Goal: Information Seeking & Learning: Learn about a topic

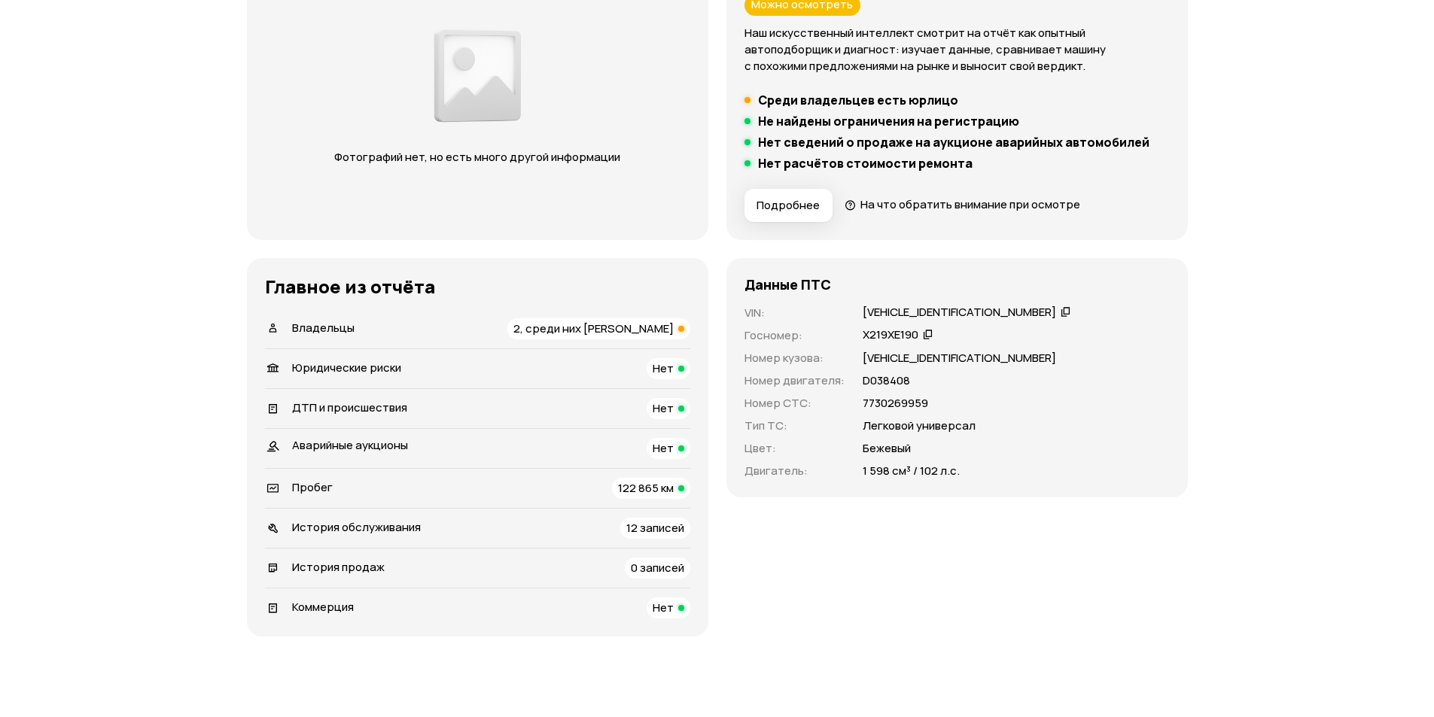
scroll to position [341, 0]
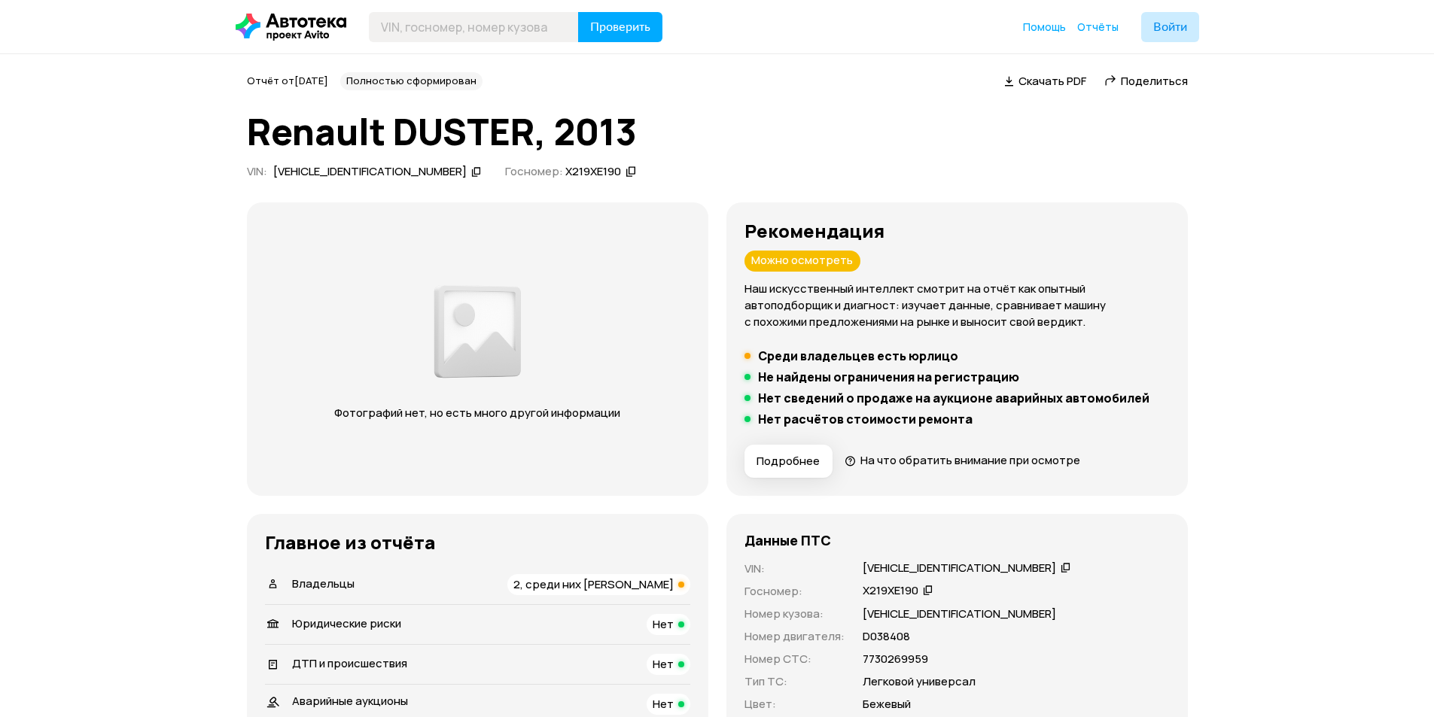
scroll to position [427, 0]
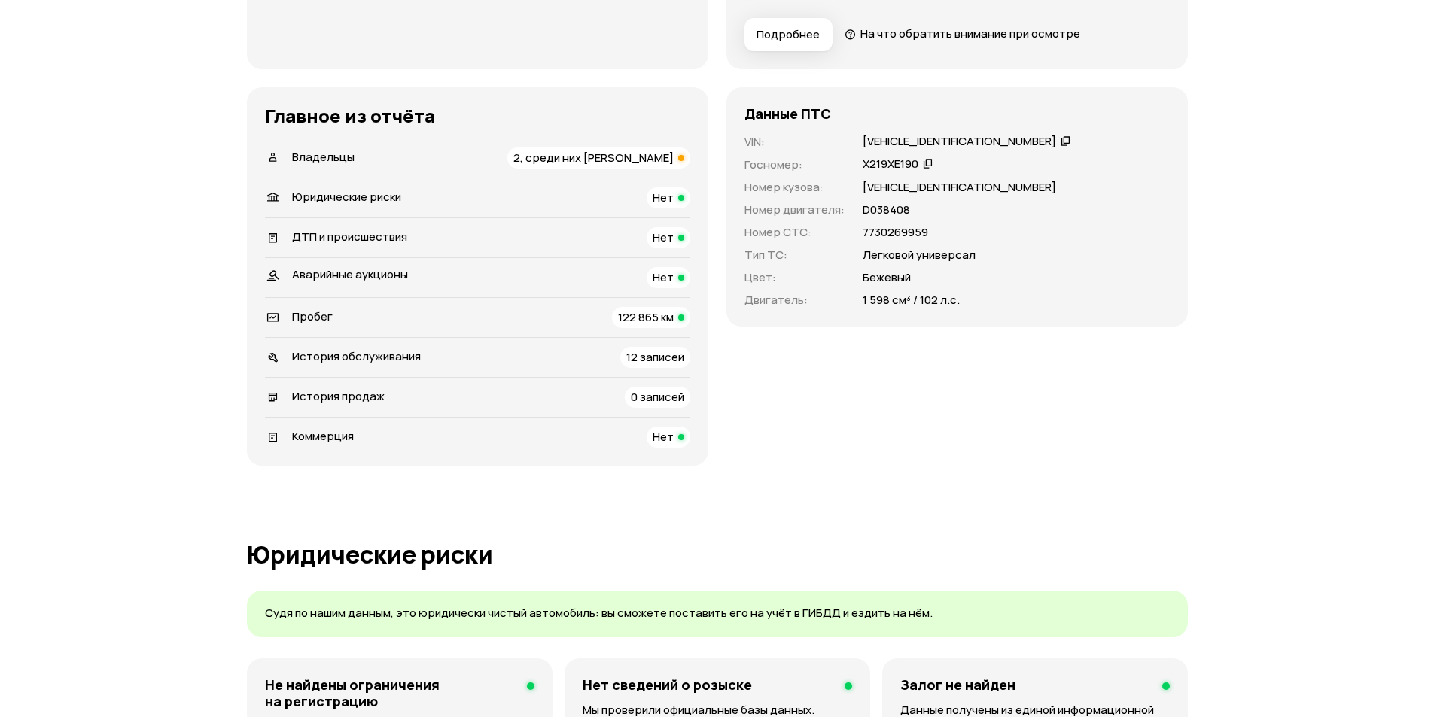
click at [669, 164] on span "2, среди них [PERSON_NAME]" at bounding box center [593, 158] width 160 height 16
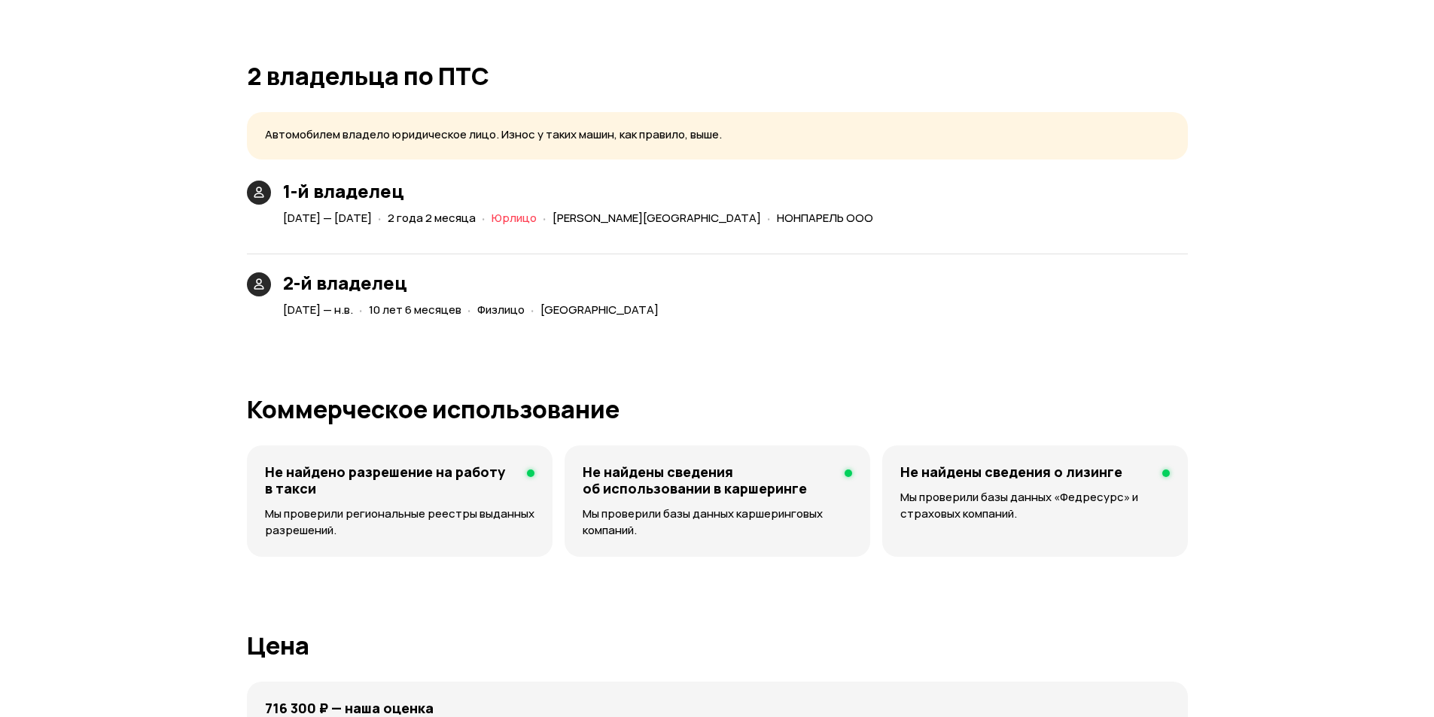
scroll to position [3307, 0]
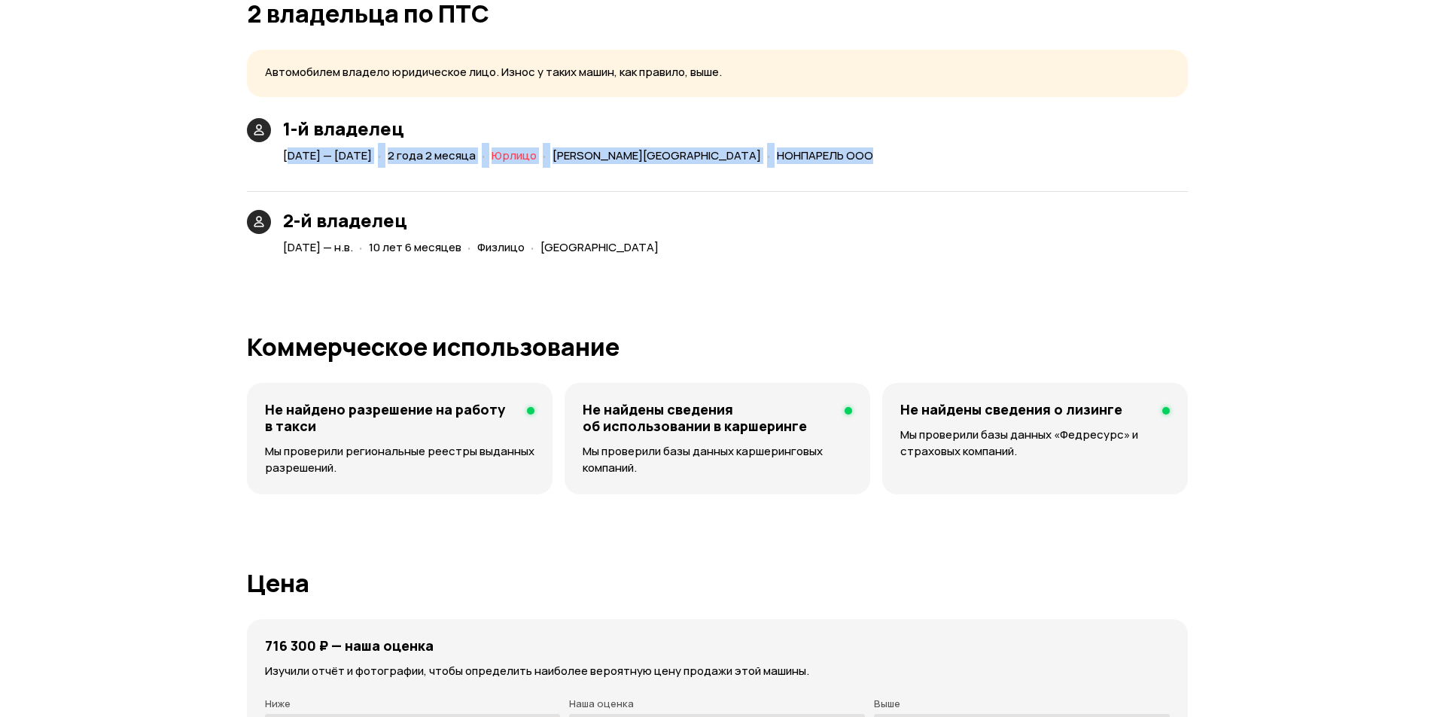
drag, startPoint x: 288, startPoint y: 158, endPoint x: 678, endPoint y: 173, distance: 390.9
click at [678, 173] on div "1-й владелец [DATE] — [DATE] · 2 года 2 месяца · [PERSON_NAME][GEOGRAPHIC_DATA]…" at bounding box center [717, 188] width 941 height 140
click at [764, 164] on div "· [PERSON_NAME][GEOGRAPHIC_DATA]" at bounding box center [652, 156] width 224 height 22
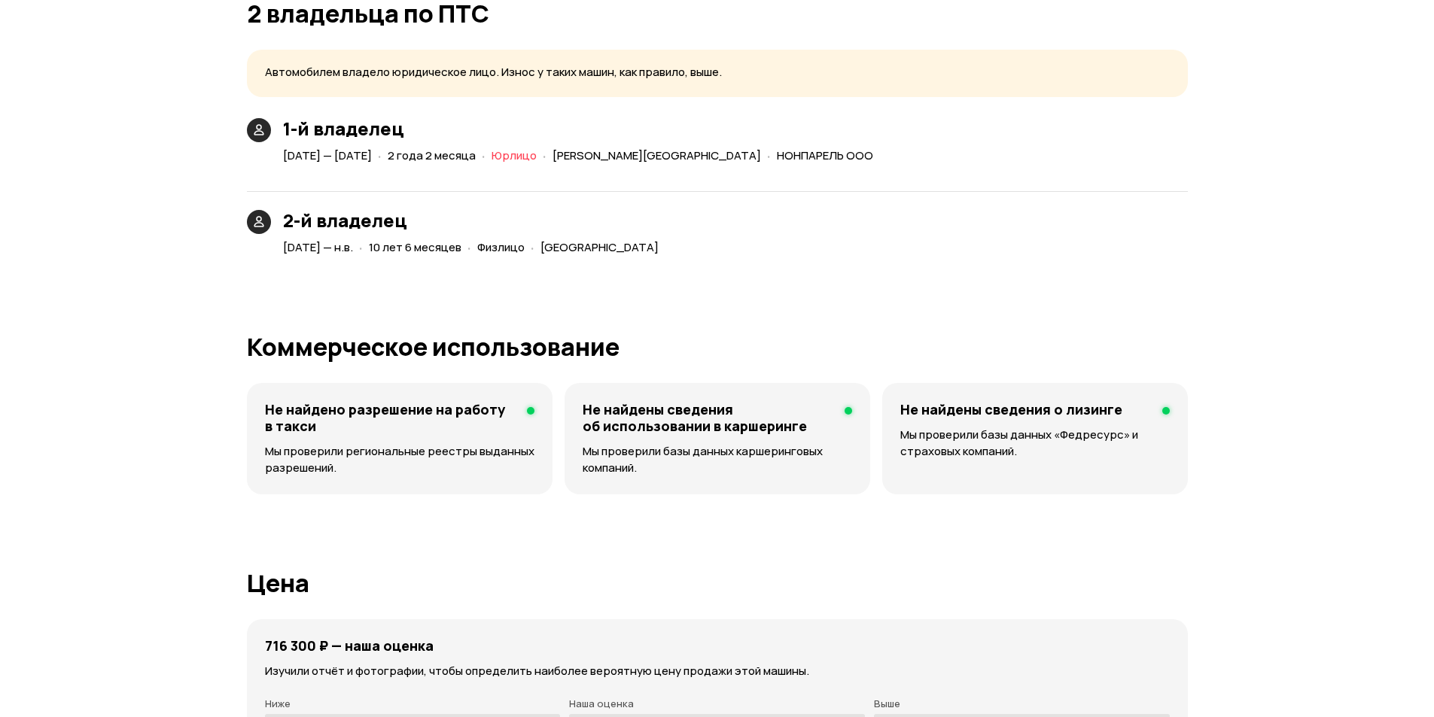
click at [848, 164] on div "· НОНПАРЕЛЬ ООО" at bounding box center [820, 156] width 112 height 22
click at [846, 162] on span "НОНПАРЕЛЬ ООО" at bounding box center [825, 156] width 96 height 16
click at [858, 157] on span "НОНПАРЕЛЬ ООО" at bounding box center [825, 156] width 96 height 16
click at [857, 157] on span "НОНПАРЕЛЬ ООО" at bounding box center [825, 156] width 96 height 16
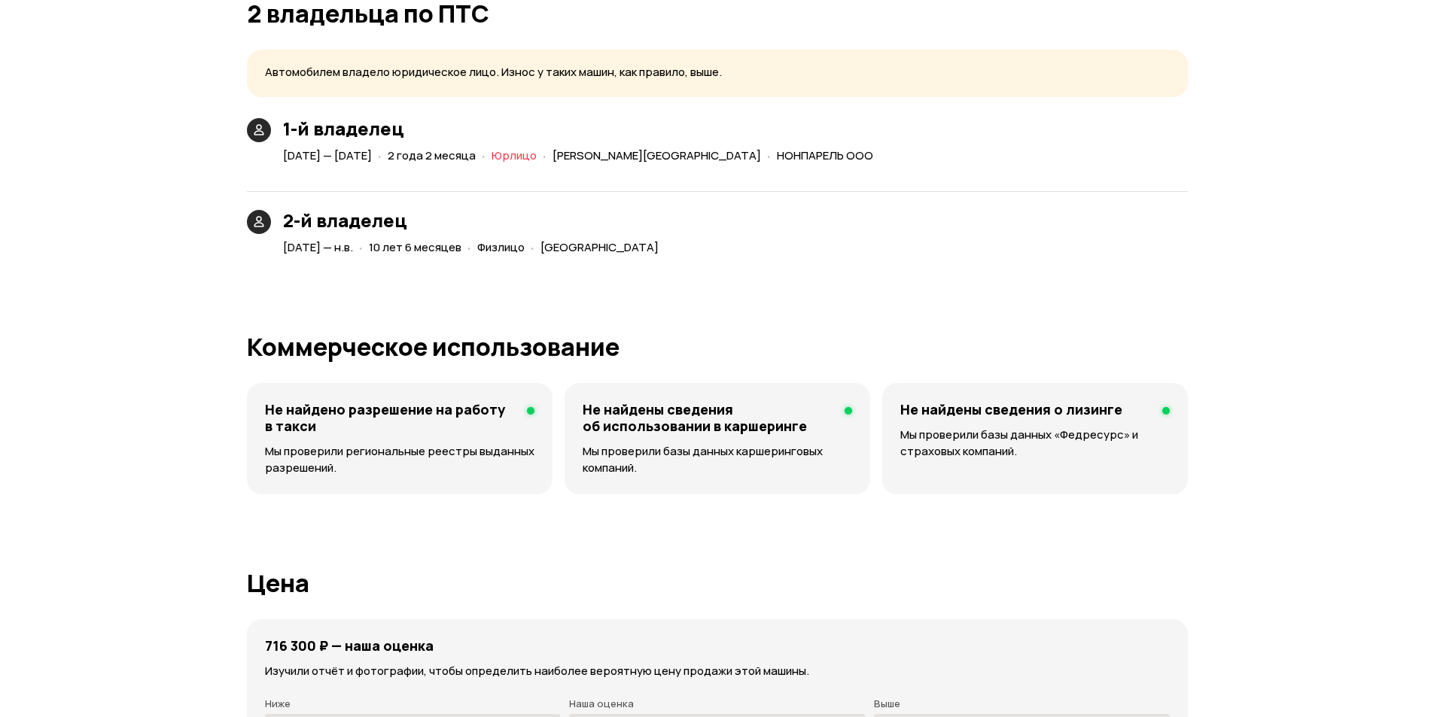
click at [838, 157] on span "НОНПАРЕЛЬ ООО" at bounding box center [825, 156] width 96 height 16
drag, startPoint x: 838, startPoint y: 157, endPoint x: 869, endPoint y: 152, distance: 31.2
click at [869, 152] on span "НОНПАРЕЛЬ ООО" at bounding box center [825, 156] width 96 height 16
copy span "НОНПАРЕЛЬ ООО"
click at [476, 157] on span "2 года 2 месяца" at bounding box center [432, 156] width 88 height 16
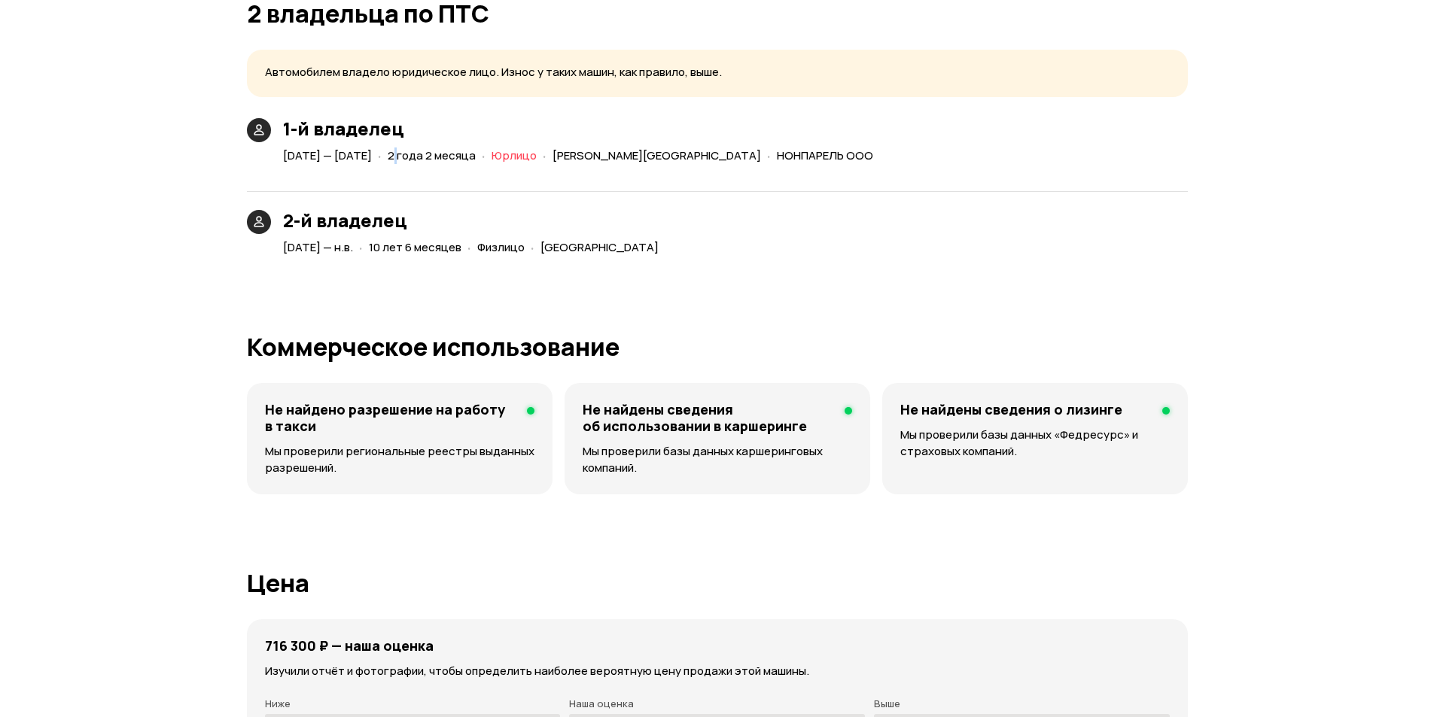
click at [476, 157] on span "2 года 2 месяца" at bounding box center [432, 156] width 88 height 16
drag, startPoint x: 282, startPoint y: 149, endPoint x: 539, endPoint y: 160, distance: 257.7
click at [538, 160] on div "[DATE] — [DATE] · 2 года 2 месяца · [PERSON_NAME][GEOGRAPHIC_DATA] · [GEOGRAPHI…" at bounding box center [581, 156] width 602 height 22
drag, startPoint x: 415, startPoint y: 253, endPoint x: 428, endPoint y: 212, distance: 42.8
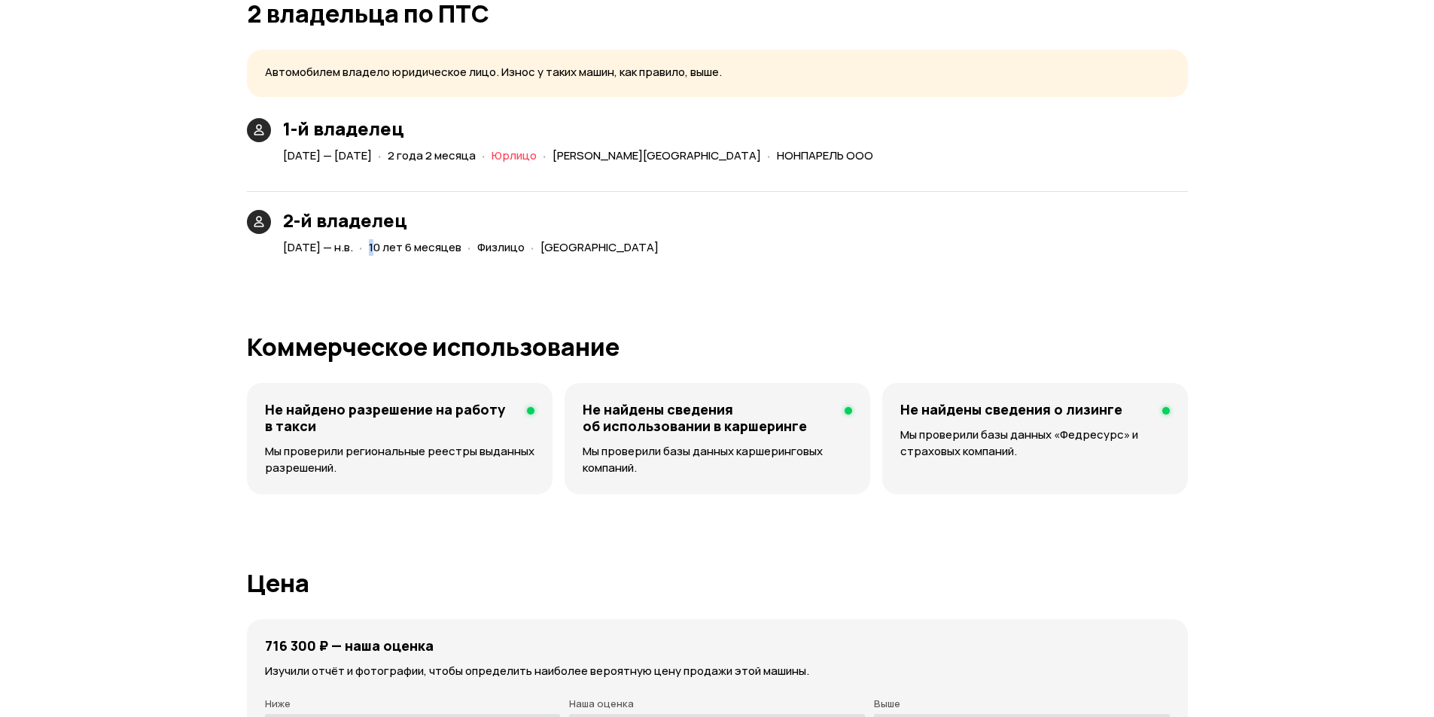
click at [531, 251] on div "[DATE] — н.в. · 10 лет 6 месяцев · Физлицо · [GEOGRAPHIC_DATA]" at bounding box center [474, 248] width 388 height 22
click at [525, 251] on span "Физлицо" at bounding box center [500, 247] width 47 height 16
click at [425, 245] on span "10 лет 6 месяцев" at bounding box center [415, 247] width 93 height 16
click at [415, 248] on span "10 лет 6 месяцев" at bounding box center [415, 247] width 93 height 16
click at [372, 156] on span "[DATE] — [DATE]" at bounding box center [327, 156] width 89 height 16
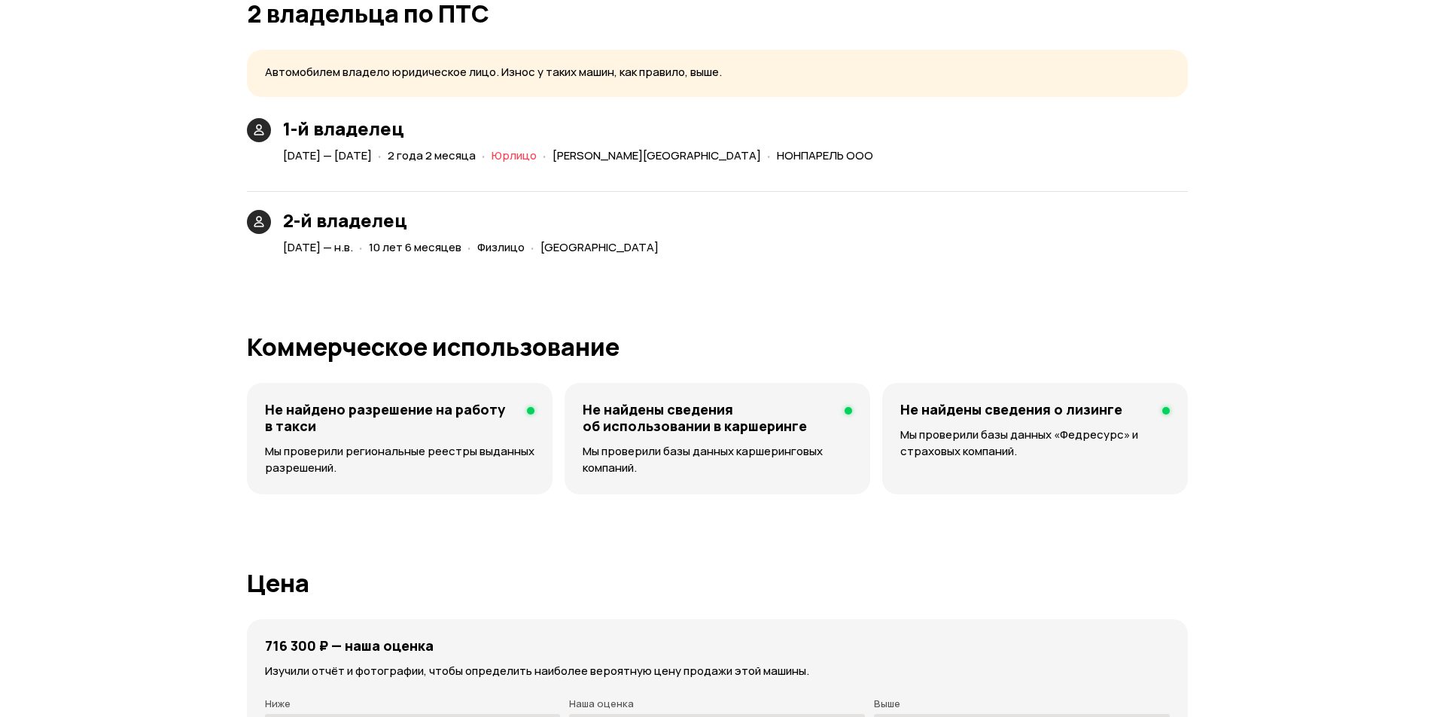
drag, startPoint x: 321, startPoint y: 157, endPoint x: 405, endPoint y: 152, distance: 83.7
click at [372, 152] on span "[DATE] — [DATE]" at bounding box center [327, 156] width 89 height 16
click at [372, 153] on span "[DATE] — [DATE]" at bounding box center [327, 156] width 89 height 16
drag, startPoint x: 286, startPoint y: 221, endPoint x: 369, endPoint y: 242, distance: 85.3
click at [369, 242] on div "2-й владелец [DATE] — н.в. · 10 лет 6 месяцев · Физлицо · [GEOGRAPHIC_DATA]" at bounding box center [474, 234] width 382 height 49
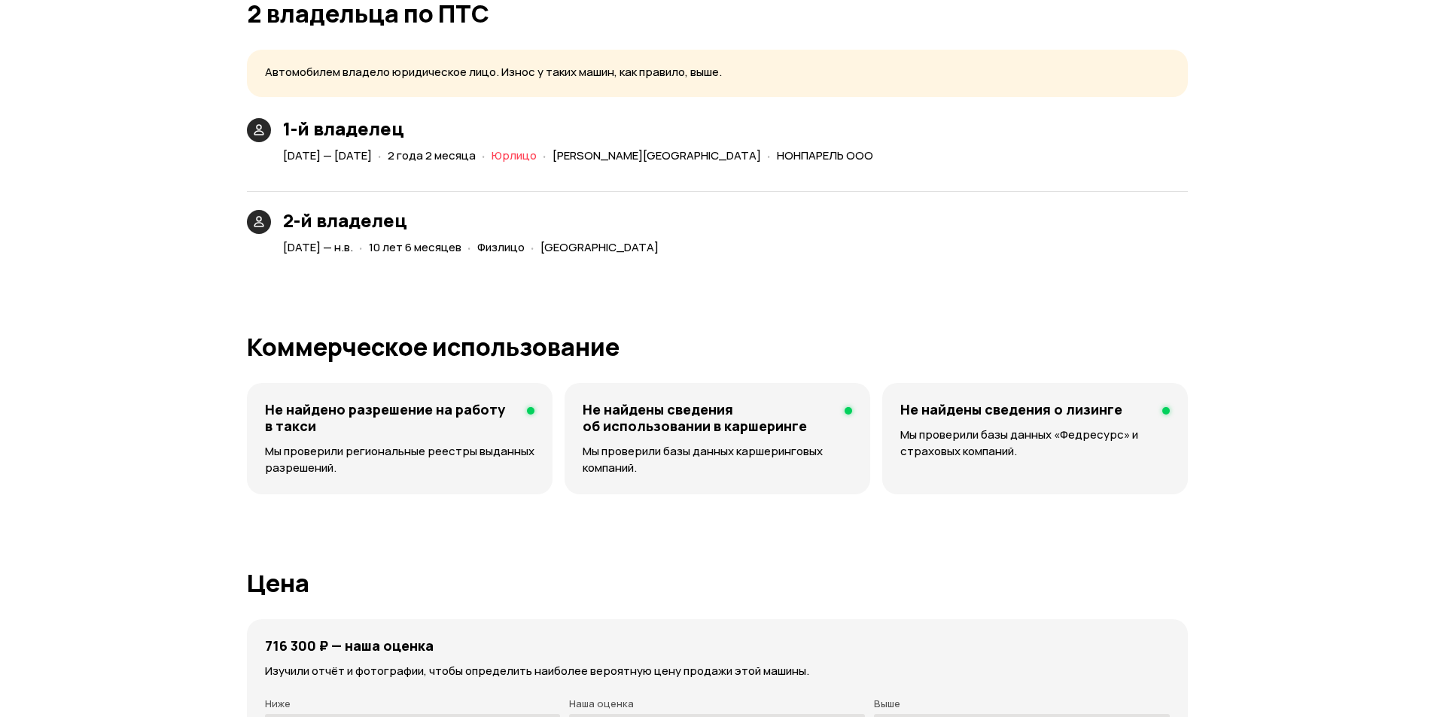
click at [353, 242] on span "[DATE] — н.в." at bounding box center [318, 247] width 70 height 16
drag, startPoint x: 415, startPoint y: 248, endPoint x: 502, endPoint y: 248, distance: 87.3
click at [461, 248] on span "10 лет 6 месяцев" at bounding box center [415, 247] width 93 height 16
drag, startPoint x: 476, startPoint y: 163, endPoint x: 341, endPoint y: 167, distance: 134.8
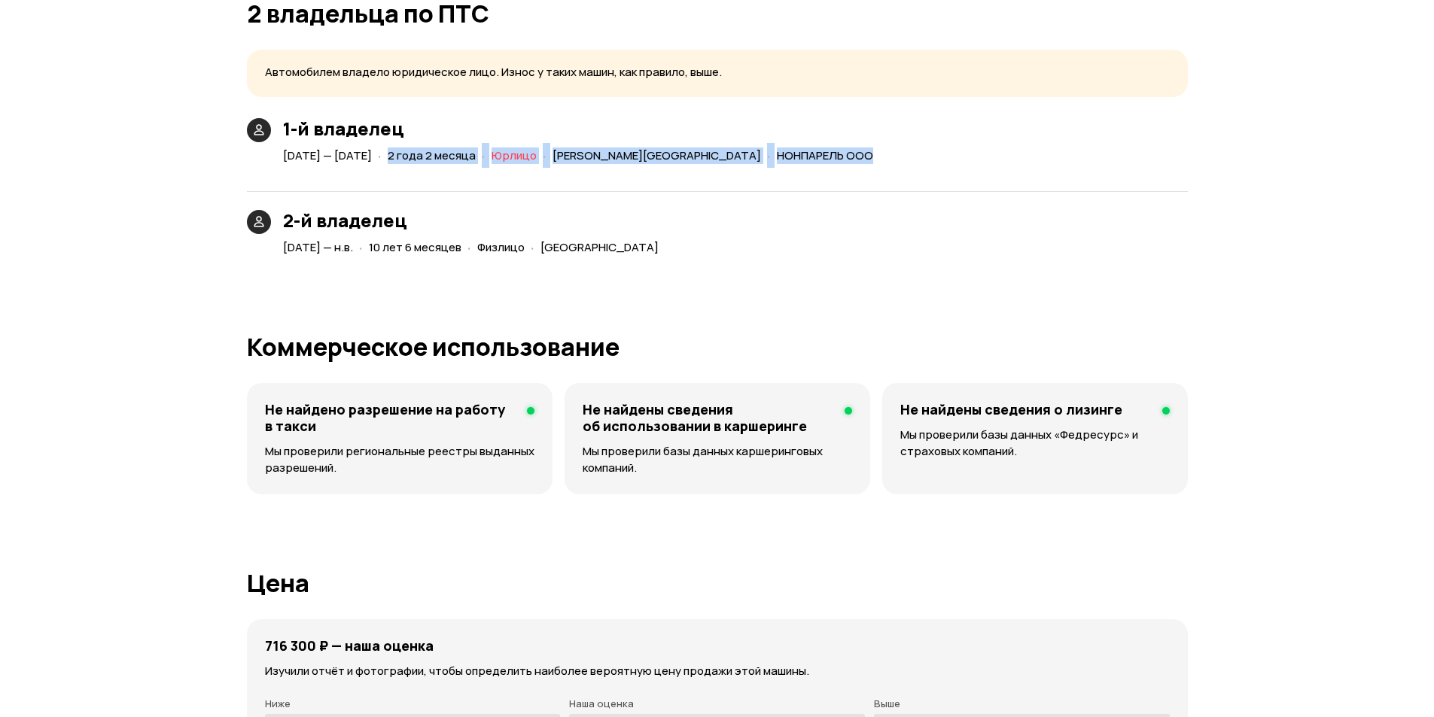
click at [341, 167] on div "1-й владелец [DATE] — [DATE] · 2 года 2 месяца · [PERSON_NAME][GEOGRAPHIC_DATA]…" at bounding box center [717, 188] width 941 height 140
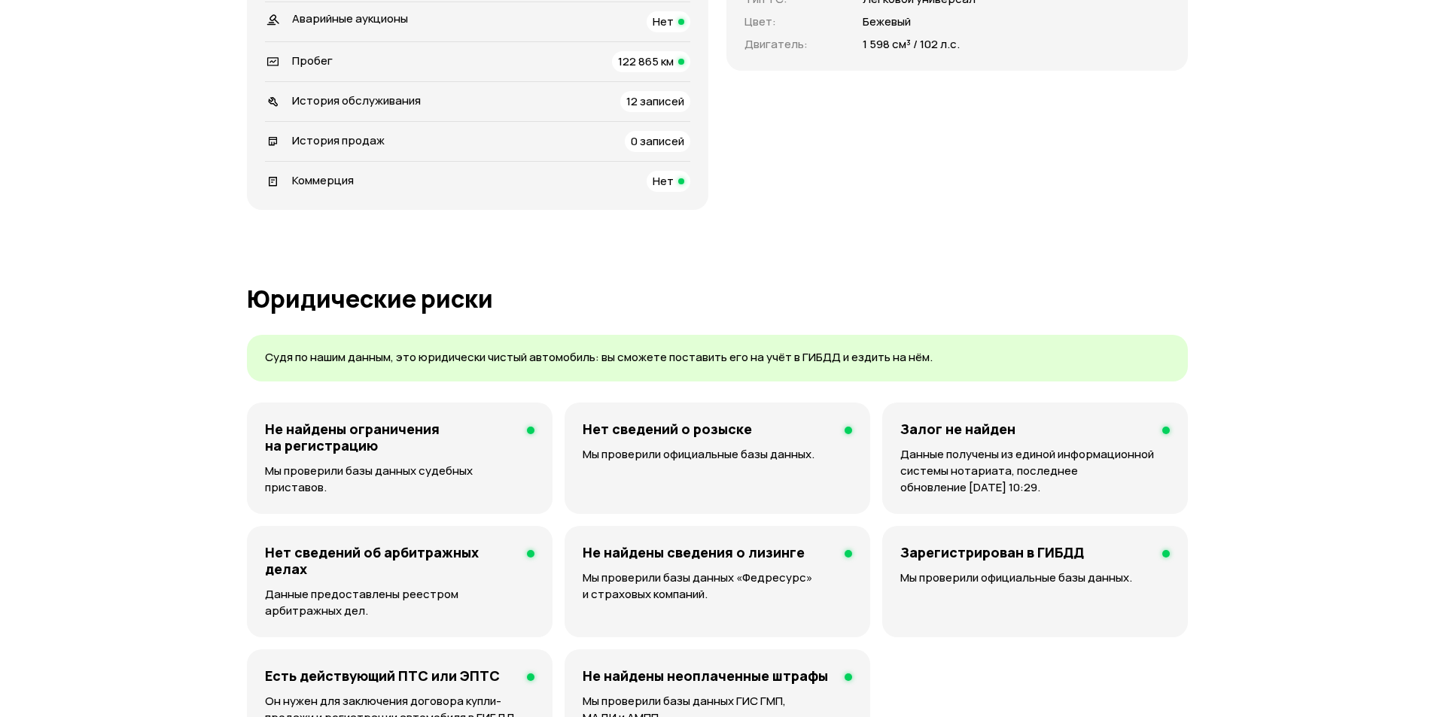
scroll to position [853, 0]
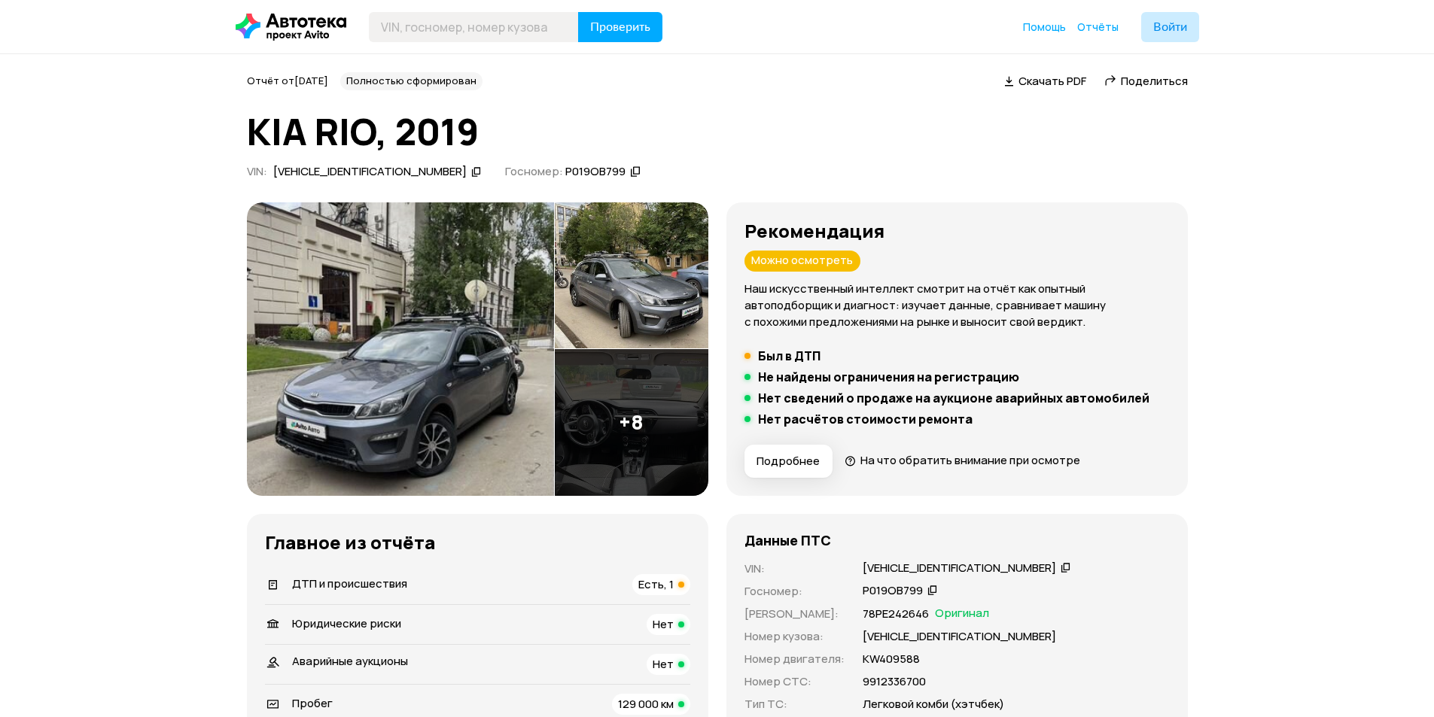
click at [811, 356] on h5 "Был в ДТП" at bounding box center [789, 355] width 62 height 15
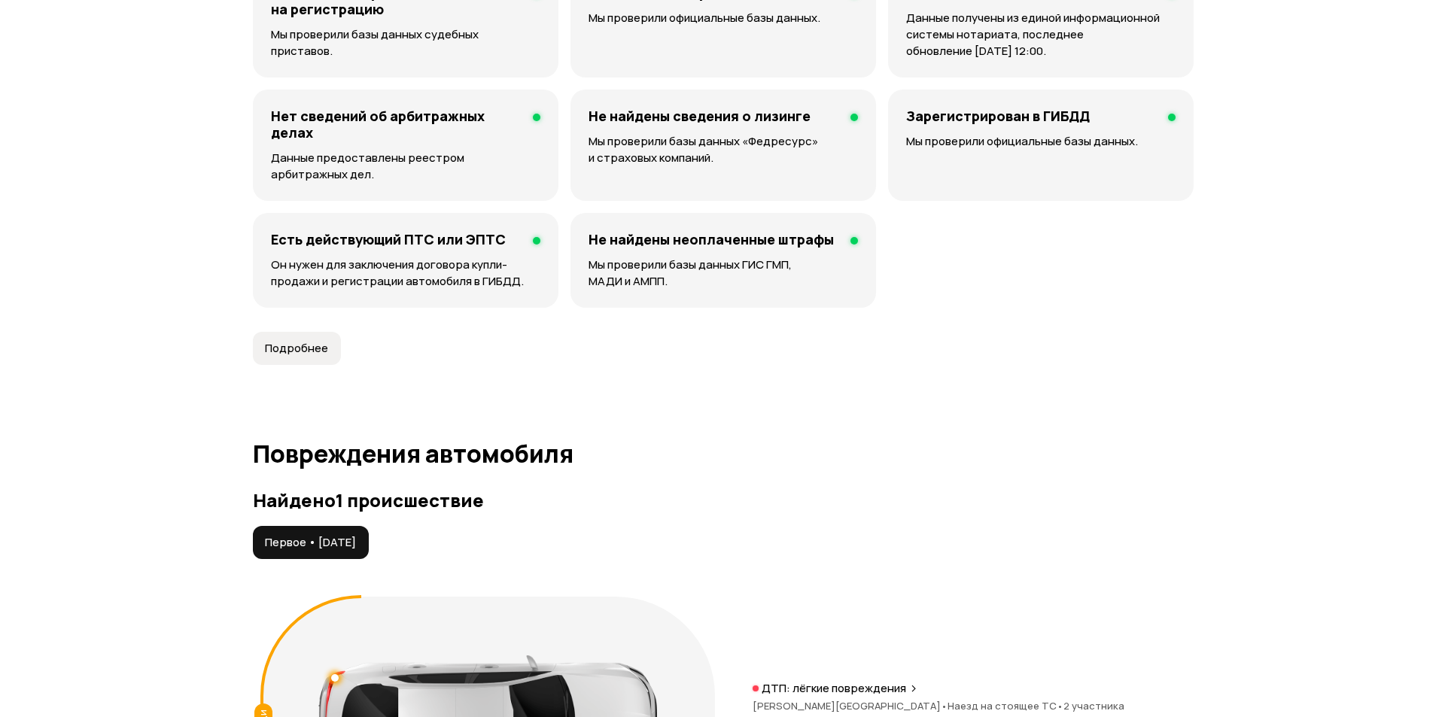
scroll to position [1460, 0]
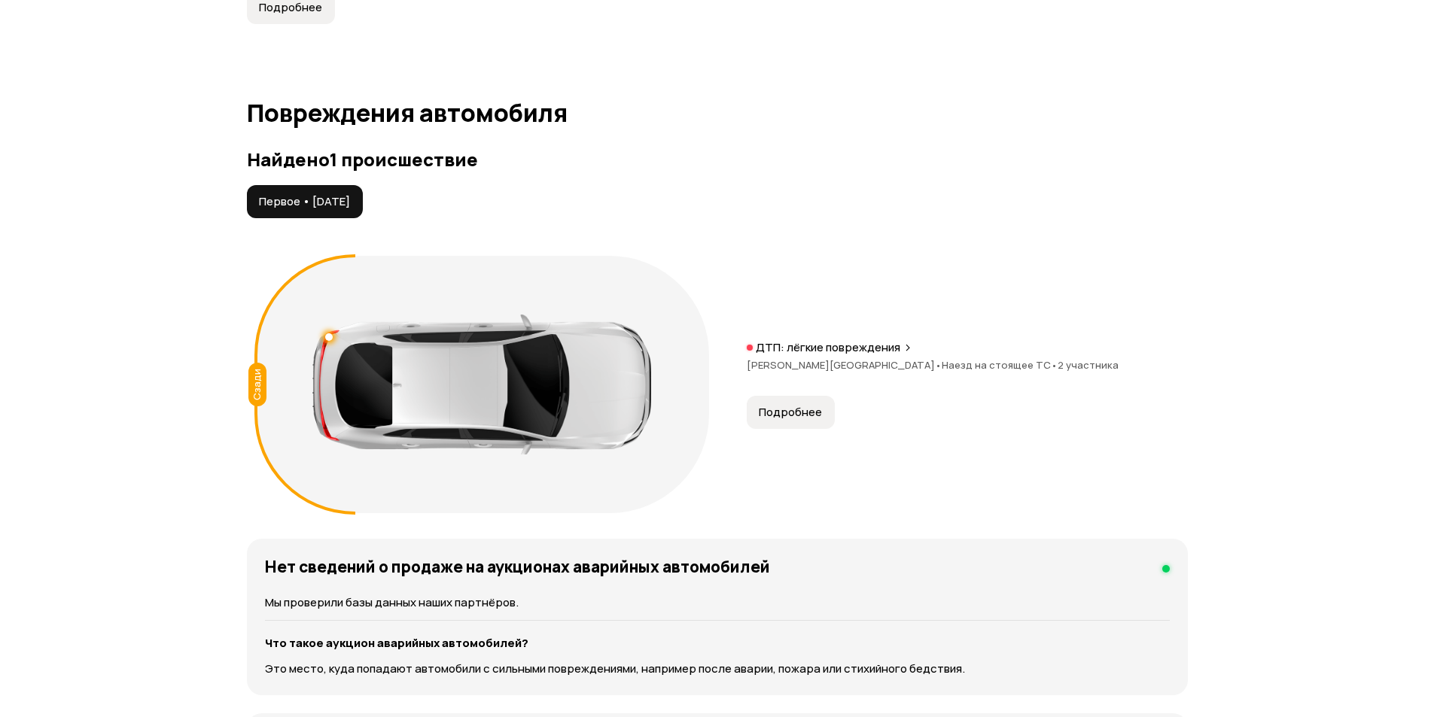
click at [801, 350] on p "ДТП: лёгкие повреждения" at bounding box center [828, 347] width 145 height 15
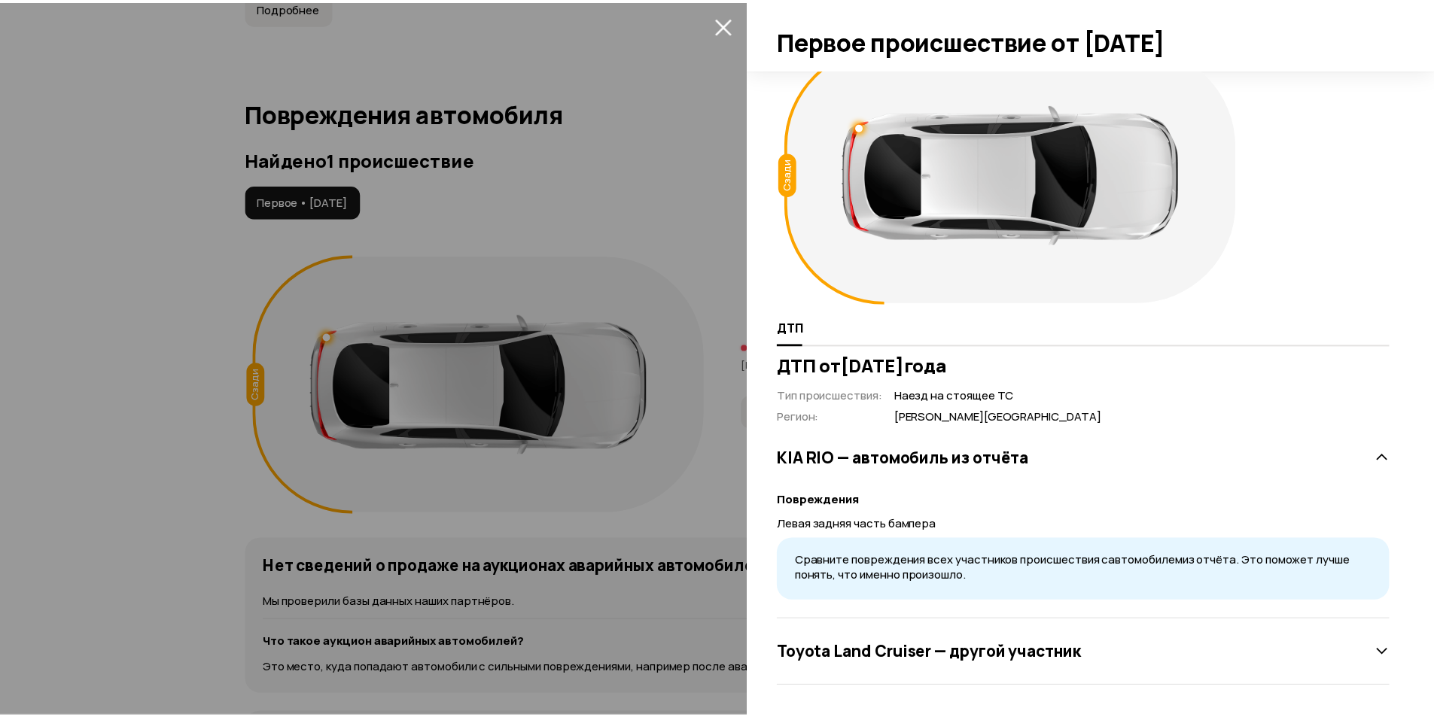
scroll to position [0, 0]
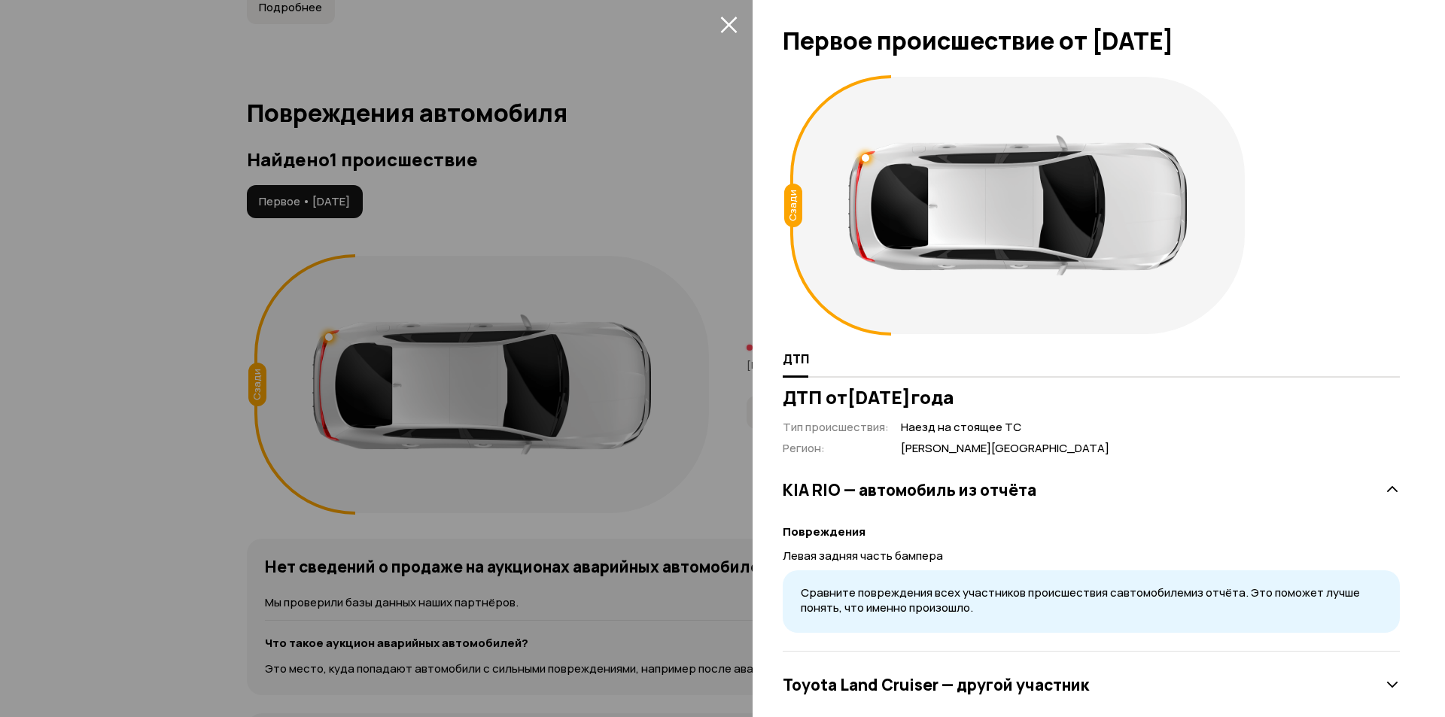
click at [724, 148] on div at bounding box center [722, 358] width 1445 height 717
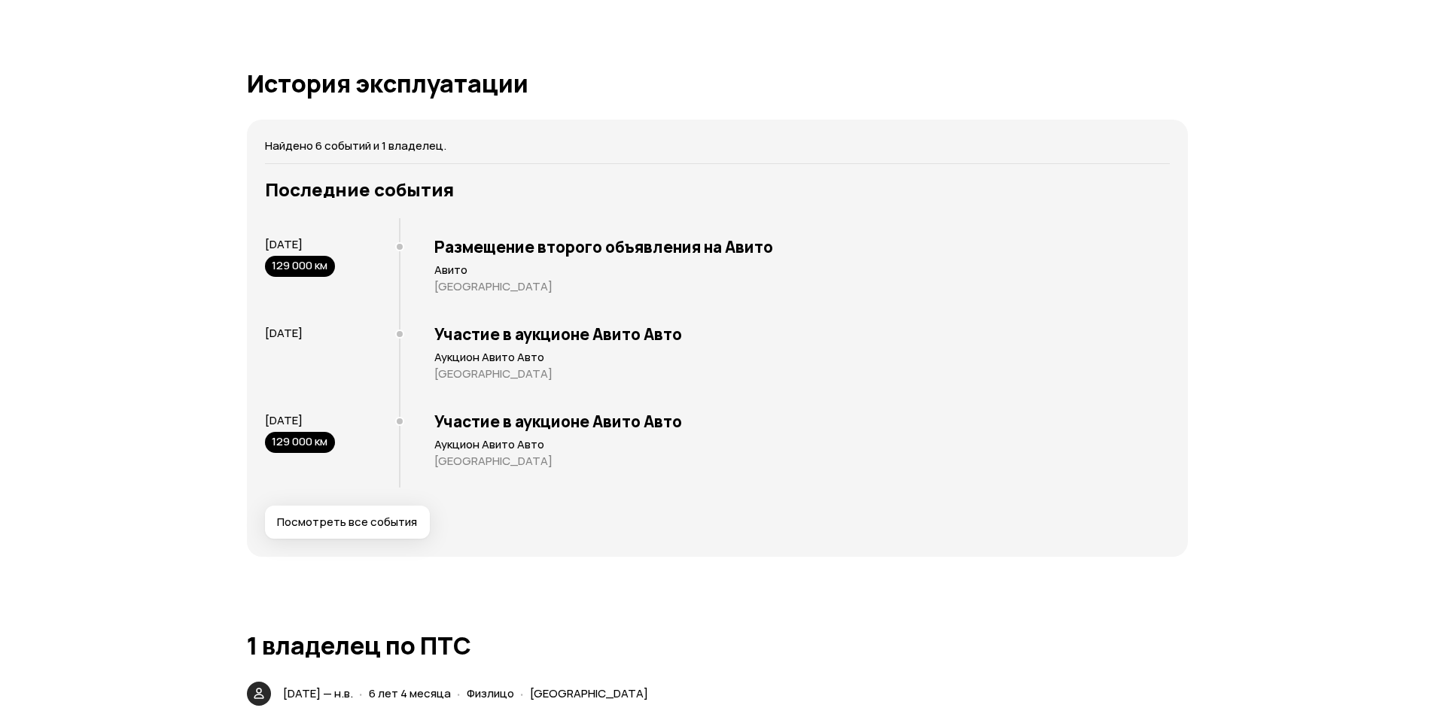
scroll to position [2730, 0]
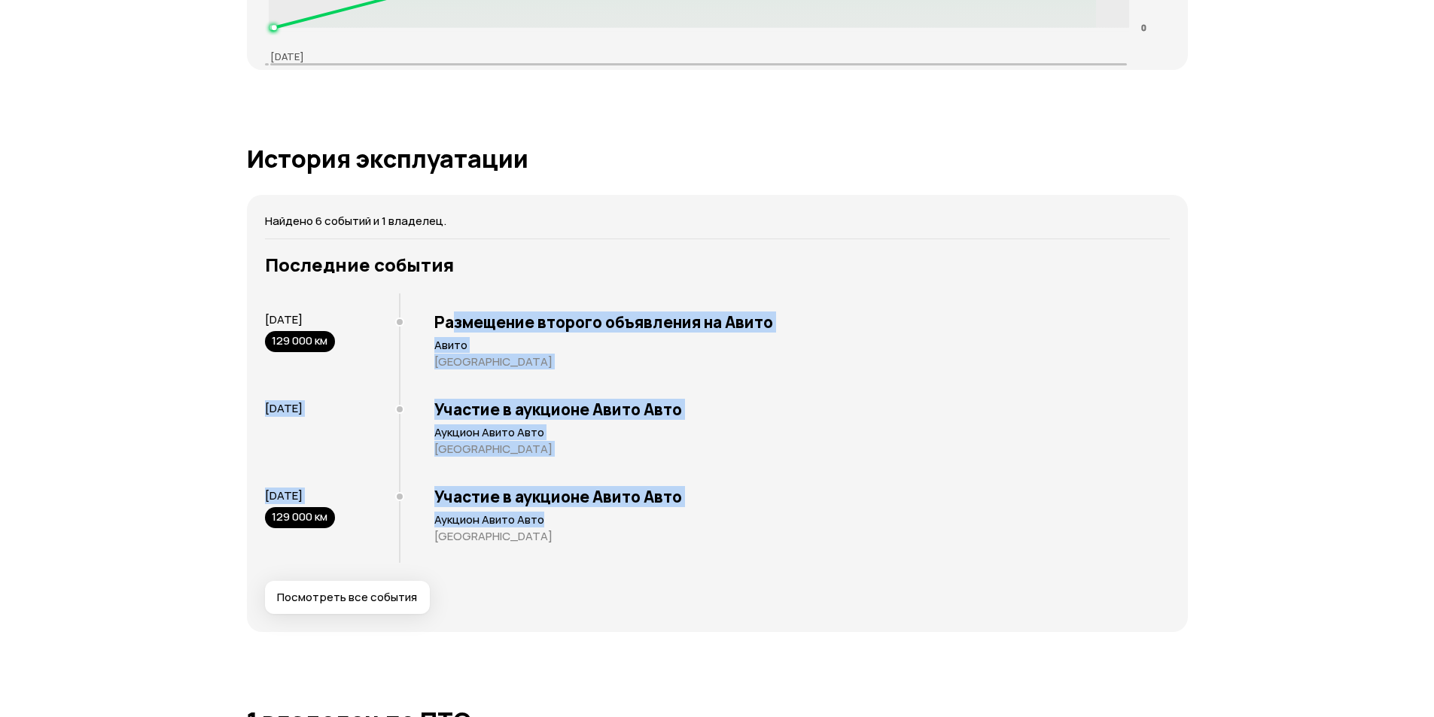
drag, startPoint x: 455, startPoint y: 320, endPoint x: 560, endPoint y: 523, distance: 228.6
click at [559, 522] on div "23 июня 2025 129 000 км Размещение второго объявления на Авито Авито Москва 23 …" at bounding box center [717, 428] width 905 height 269
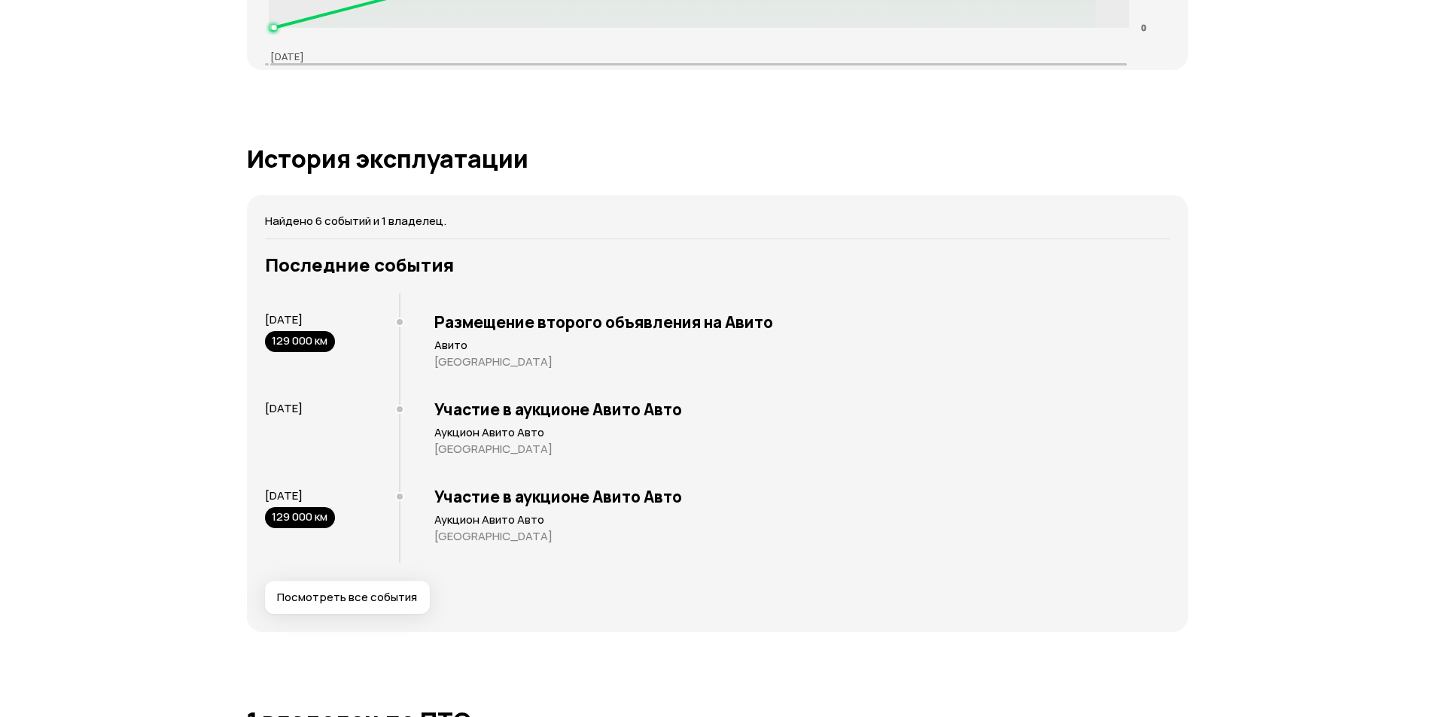
click at [524, 534] on p "[GEOGRAPHIC_DATA]" at bounding box center [801, 536] width 735 height 15
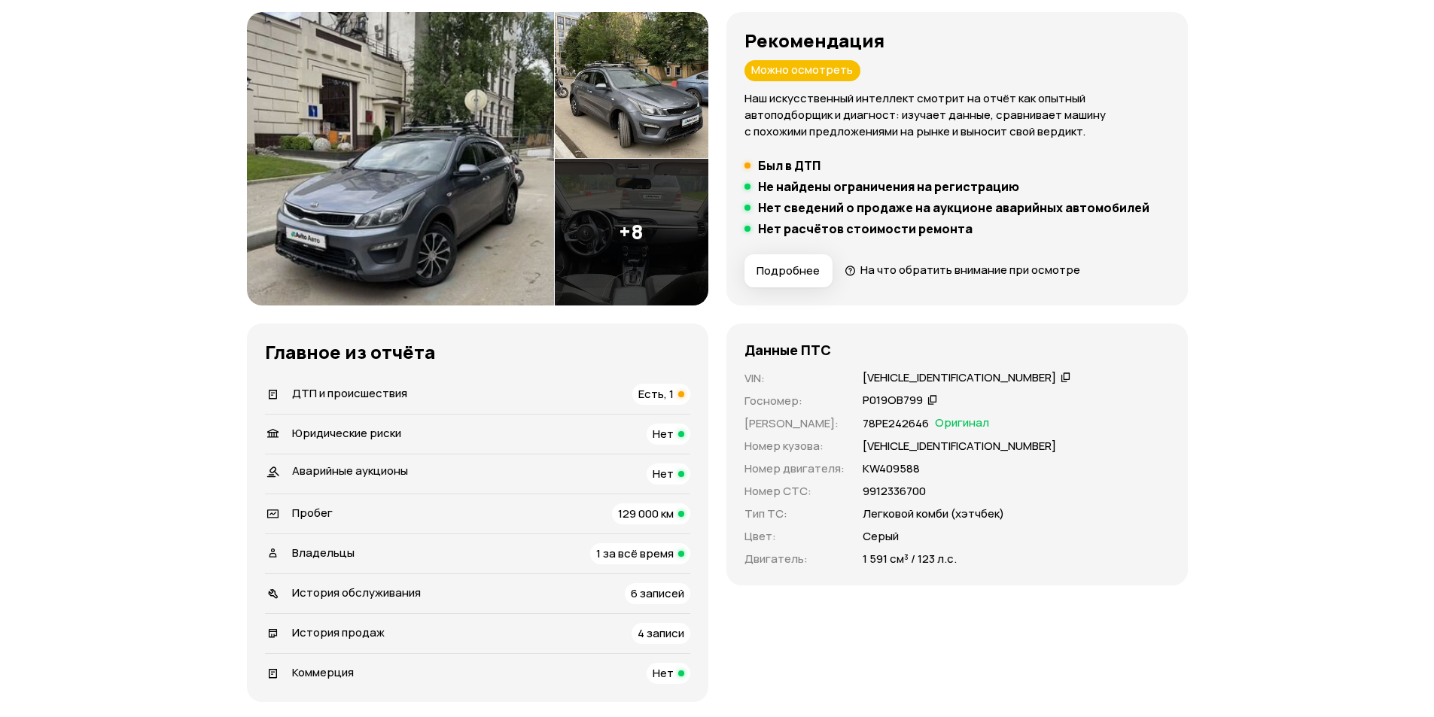
scroll to position [0, 0]
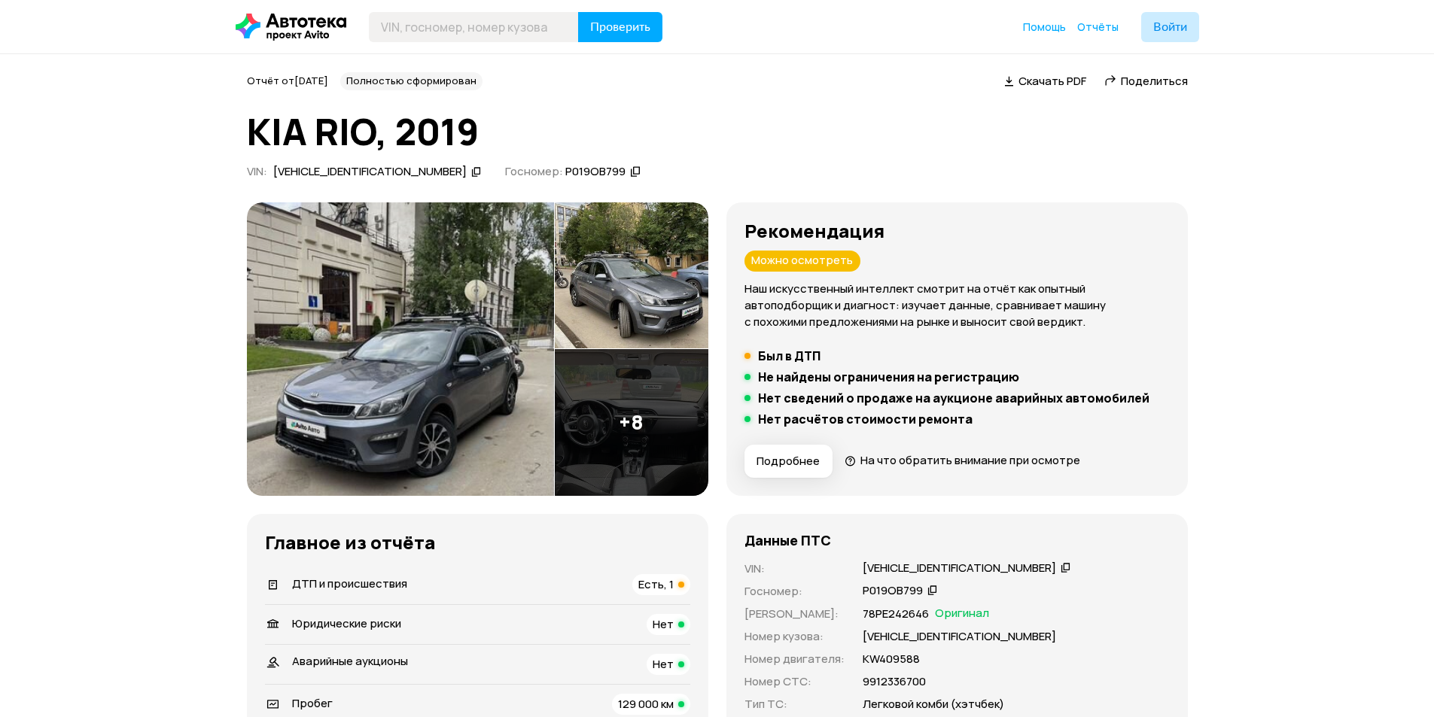
click at [764, 364] on ul "Был в ДТП Не найдены ограничения на регистрацию Нет сведений о продаже на аукци…" at bounding box center [956, 387] width 425 height 78
click at [764, 361] on h5 "Был в ДТП" at bounding box center [789, 355] width 62 height 15
drag, startPoint x: 766, startPoint y: 358, endPoint x: 948, endPoint y: 397, distance: 186.1
click at [936, 395] on ul "Был в ДТП Не найдены ограничения на регистрацию Нет сведений о продаже на аукци…" at bounding box center [956, 387] width 425 height 78
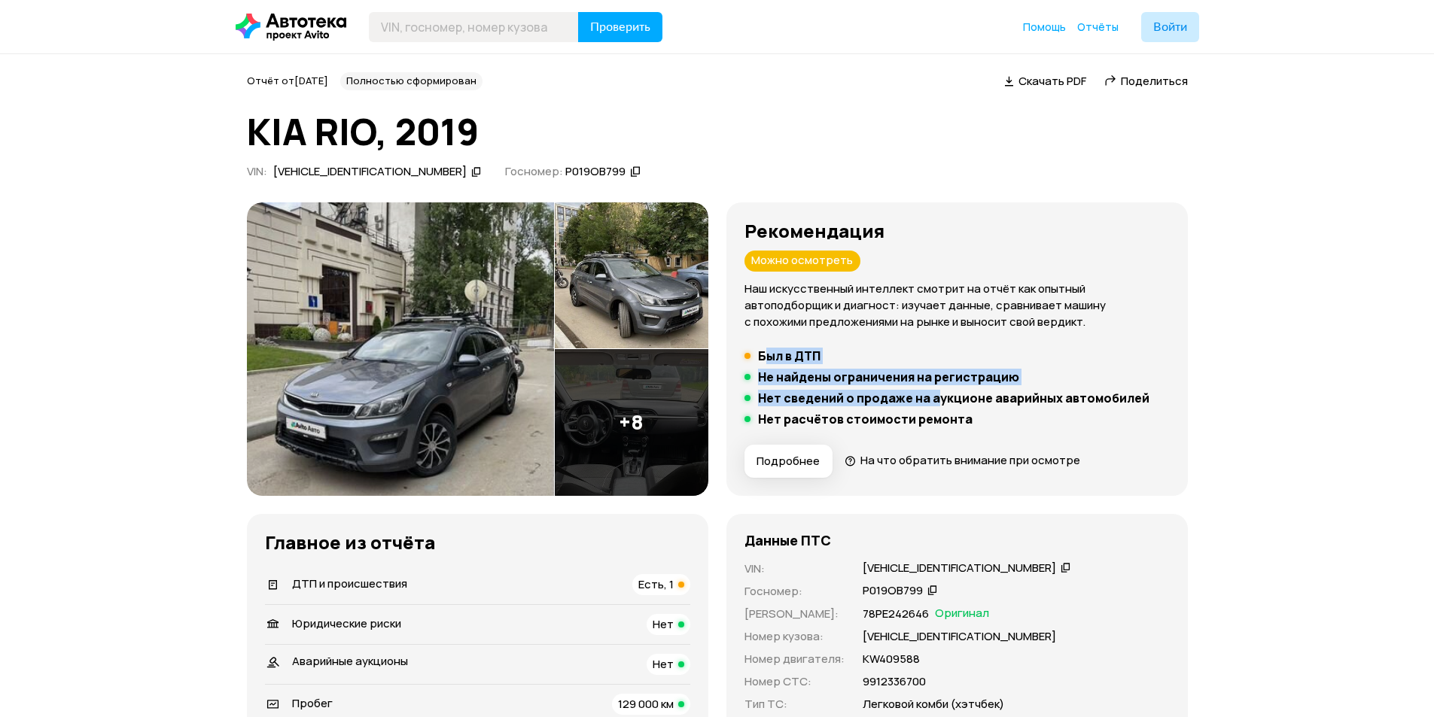
click at [958, 408] on ul "Был в ДТП Не найдены ограничения на регистрацию Нет сведений о продаже на аукци…" at bounding box center [956, 387] width 425 height 78
drag, startPoint x: 951, startPoint y: 412, endPoint x: 835, endPoint y: 380, distance: 119.6
click at [844, 382] on ul "Был в ДТП Не найдены ограничения на регистрацию Нет сведений о продаже на аукци…" at bounding box center [956, 387] width 425 height 78
click at [744, 347] on div "Рекомендация Можно осмотреть Наш искусственный интеллект смотрит на отчёт как о…" at bounding box center [956, 349] width 425 height 257
drag, startPoint x: 768, startPoint y: 355, endPoint x: 915, endPoint y: 439, distance: 169.5
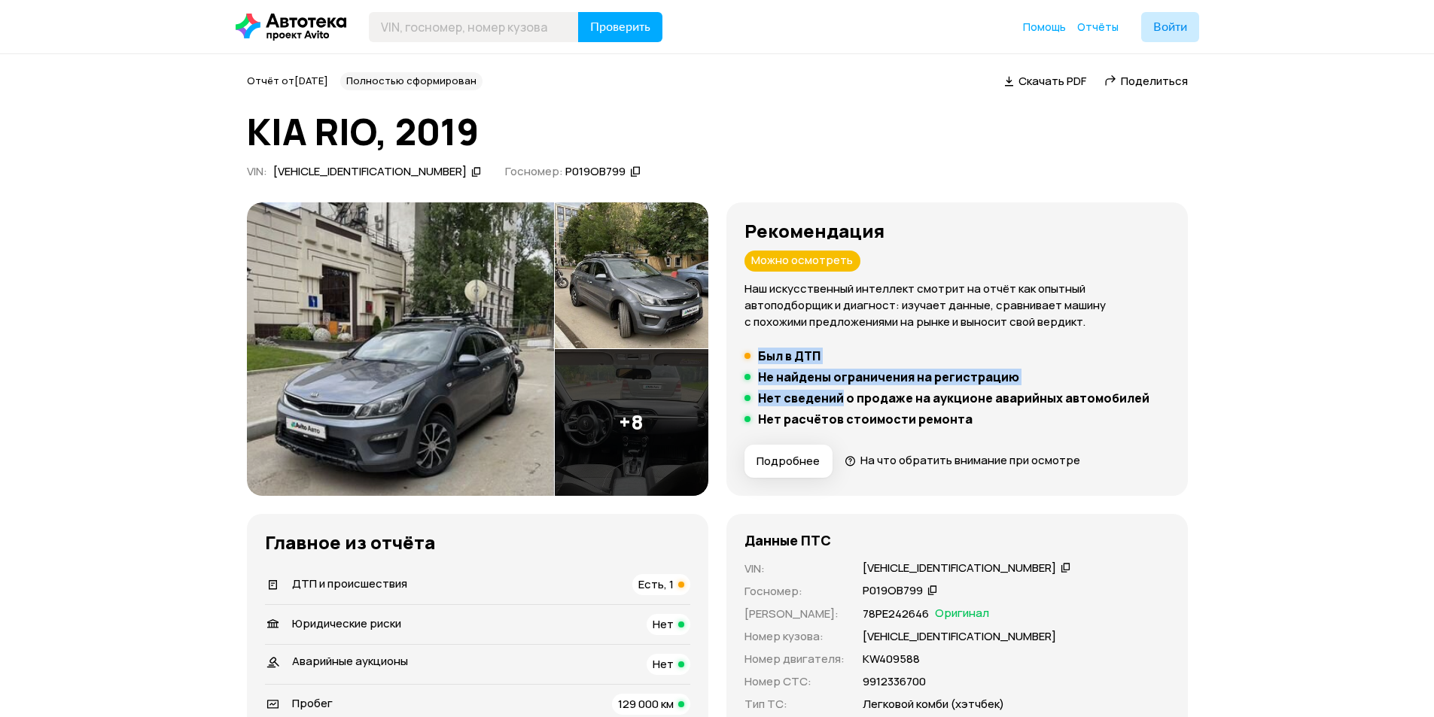
click at [897, 428] on div "Рекомендация Можно осмотреть Наш искусственный интеллект смотрит на отчёт как о…" at bounding box center [956, 349] width 425 height 257
click at [941, 409] on ul "Был в ДТП Не найдены ограничения на регистрацию Нет сведений о продаже на аукци…" at bounding box center [956, 387] width 425 height 78
